Goal: Task Accomplishment & Management: Manage account settings

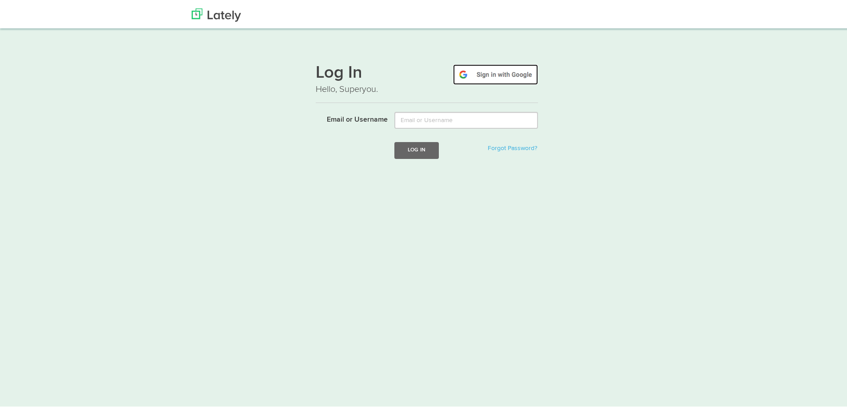
click at [477, 73] on img at bounding box center [495, 73] width 85 height 20
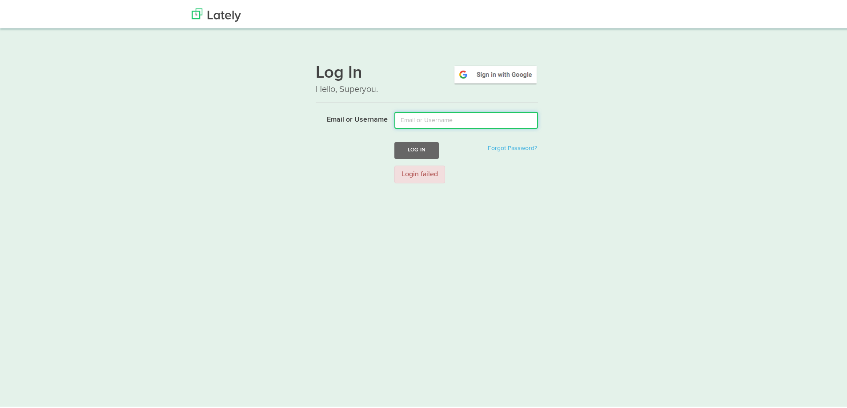
click at [424, 116] on input "Email or Username" at bounding box center [466, 118] width 144 height 17
click at [406, 147] on button "Log In" at bounding box center [416, 148] width 44 height 16
click at [409, 121] on input "Email or Username" at bounding box center [466, 118] width 144 height 17
click at [519, 175] on div "Login failed" at bounding box center [466, 173] width 157 height 18
click at [520, 118] on input "Email or Username" at bounding box center [466, 118] width 144 height 17
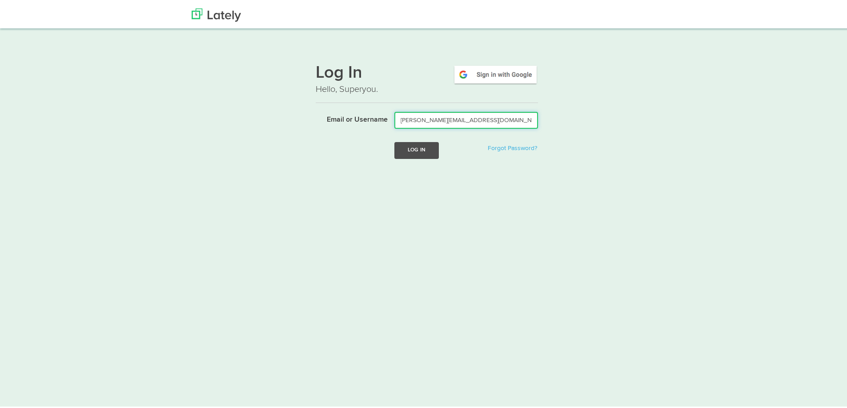
type input "dina.karagyaurova@gmail.com"
click at [420, 152] on button "Log In" at bounding box center [416, 148] width 44 height 16
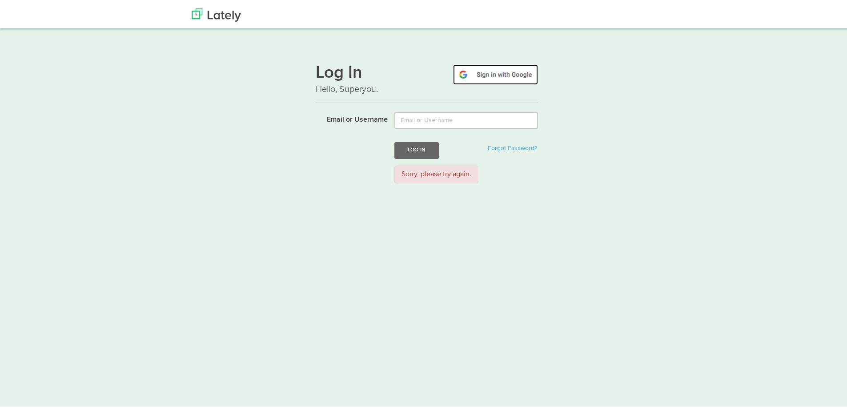
click at [481, 75] on img at bounding box center [495, 73] width 85 height 20
